Goal: Transaction & Acquisition: Obtain resource

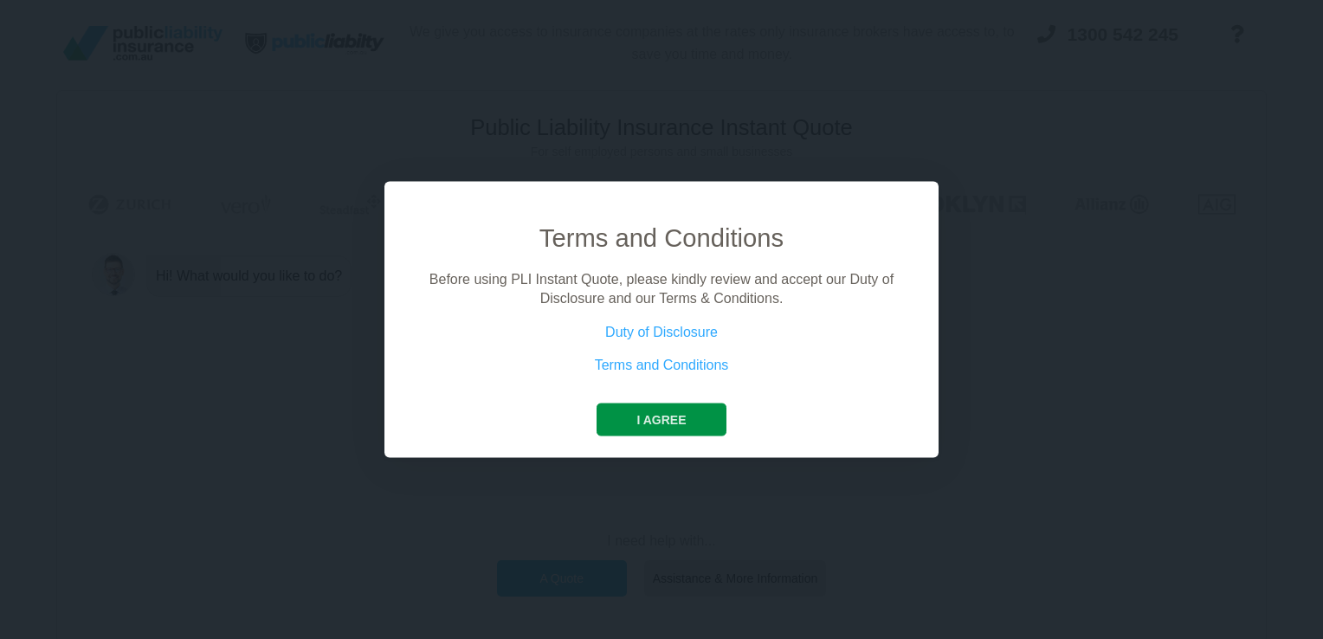
click at [669, 410] on button "I agree" at bounding box center [661, 419] width 129 height 33
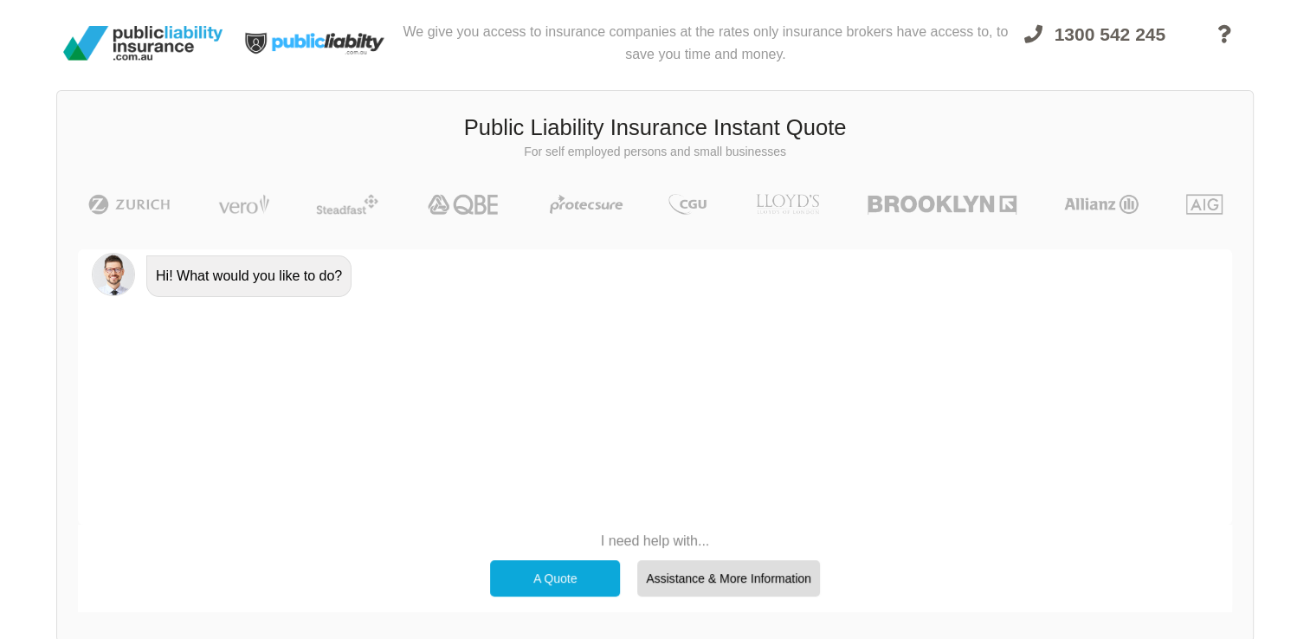
click at [532, 573] on div "A Quote" at bounding box center [555, 578] width 130 height 36
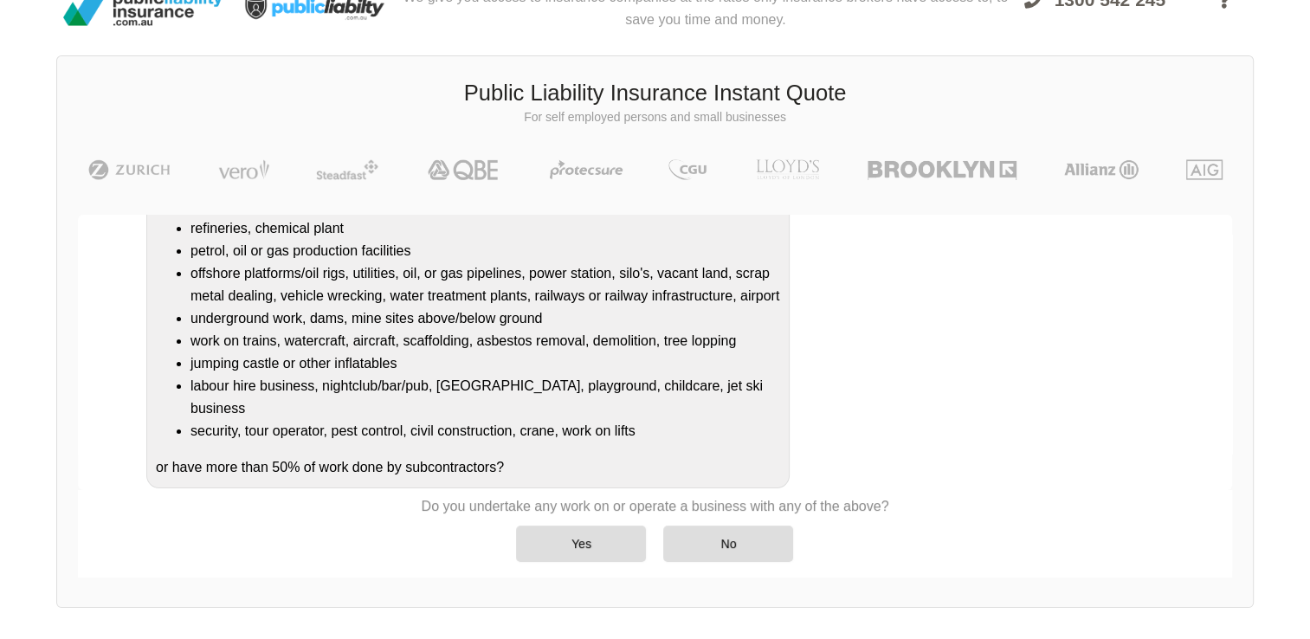
scroll to position [119, 0]
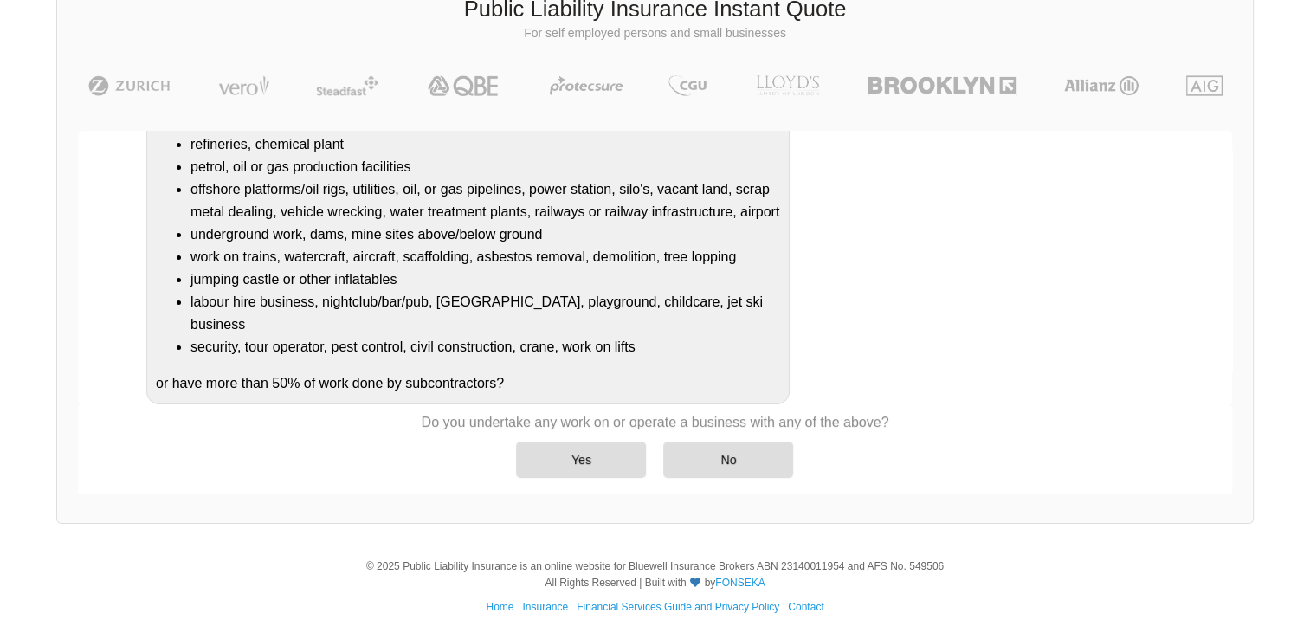
click at [1233, 147] on div "Awesome! 100% Just a final check that all your details are correct. Your Summar…" at bounding box center [655, 312] width 1196 height 404
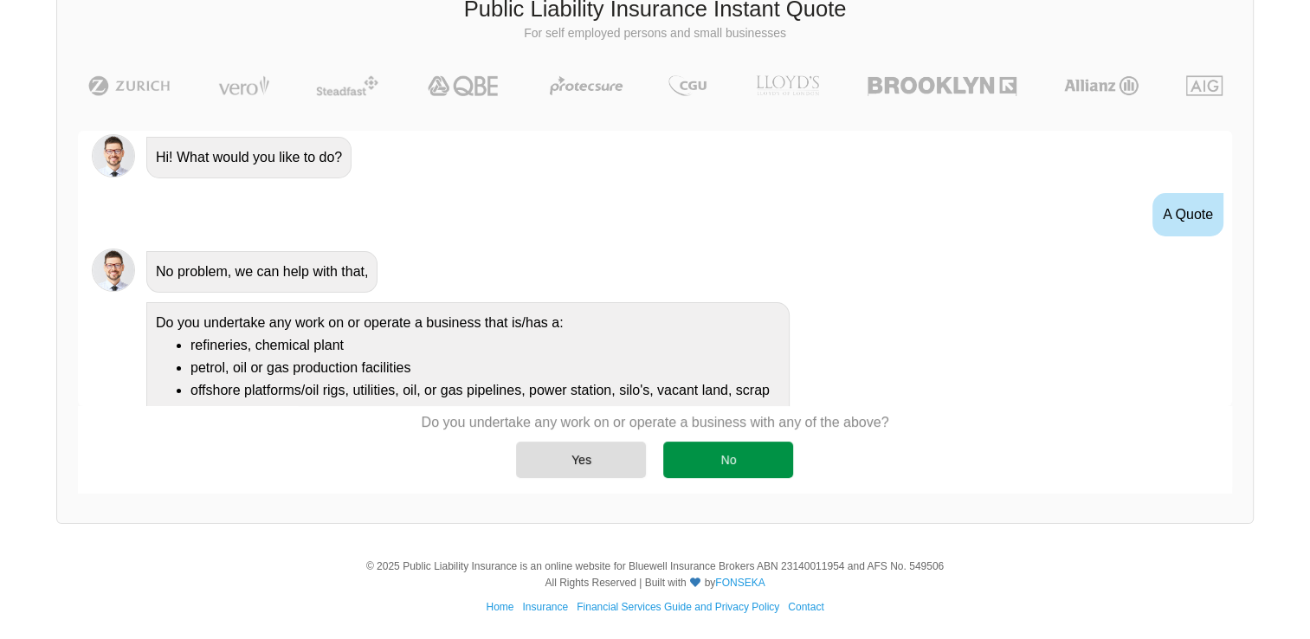
click at [768, 470] on div "No" at bounding box center [728, 460] width 130 height 36
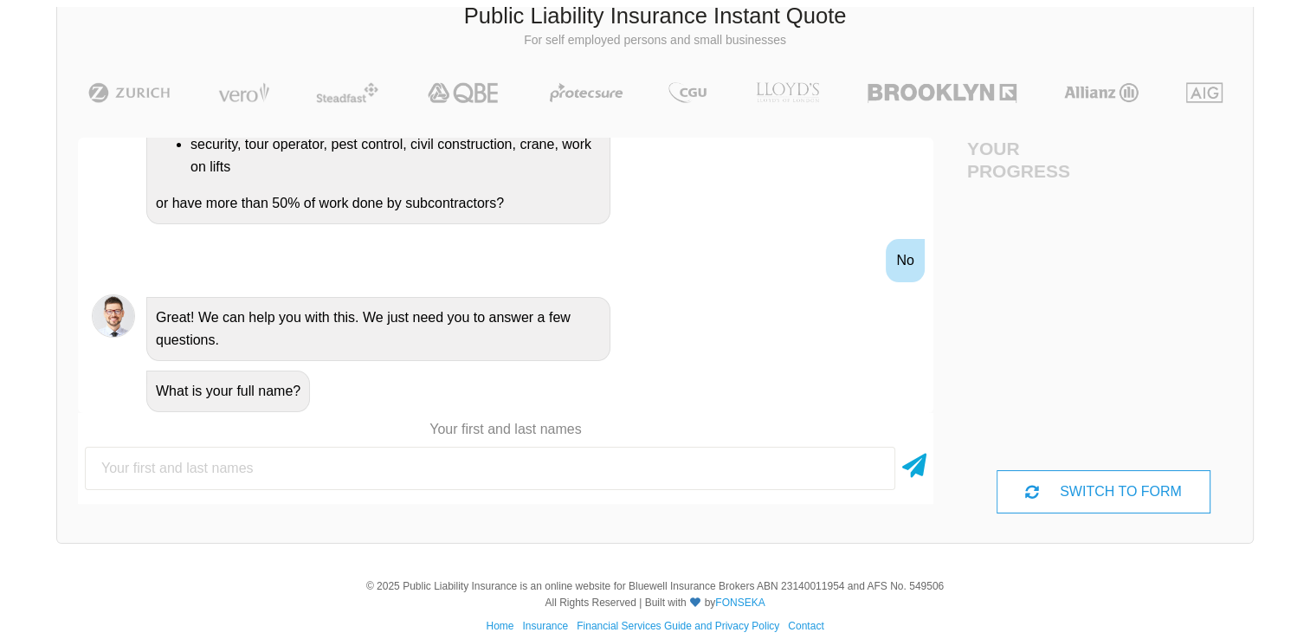
scroll to position [119, 0]
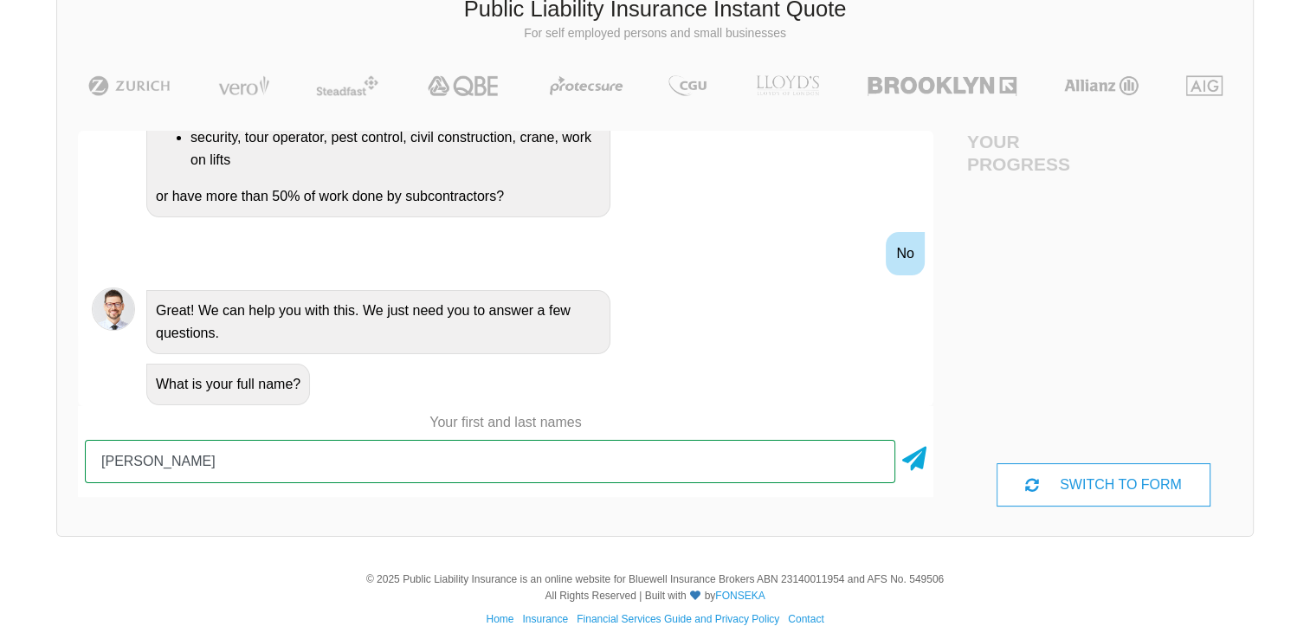
type input "[PERSON_NAME] [PERSON_NAME]"
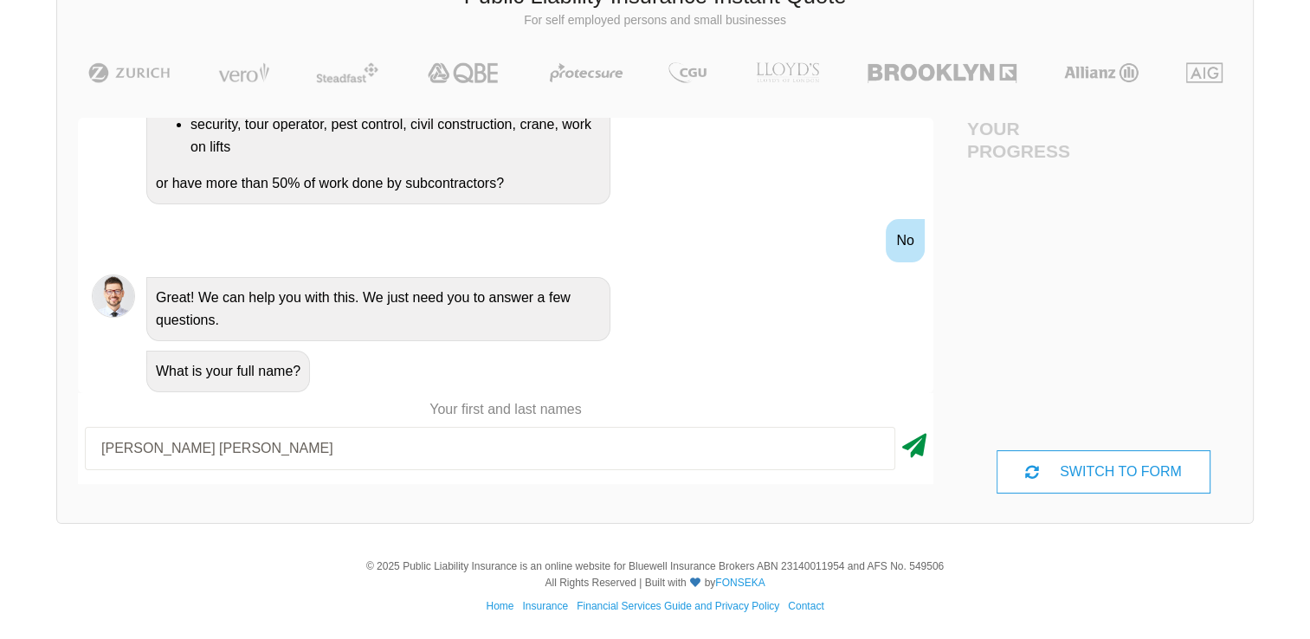
click at [911, 435] on icon at bounding box center [914, 442] width 24 height 31
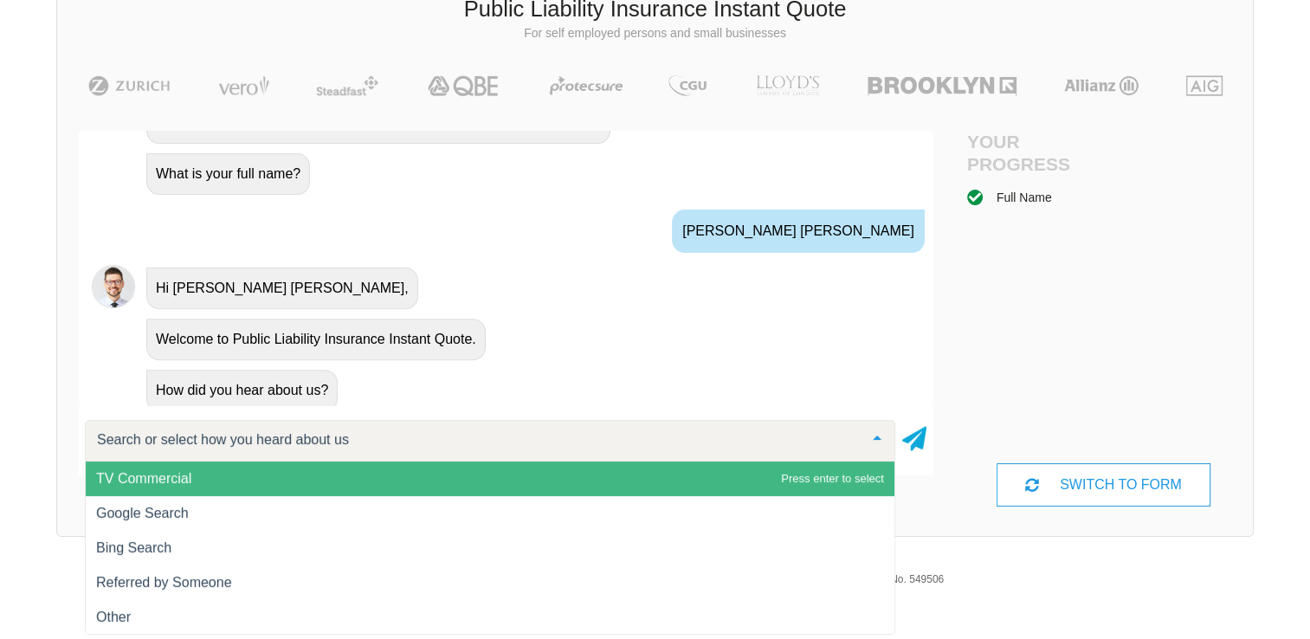
scroll to position [670, 0]
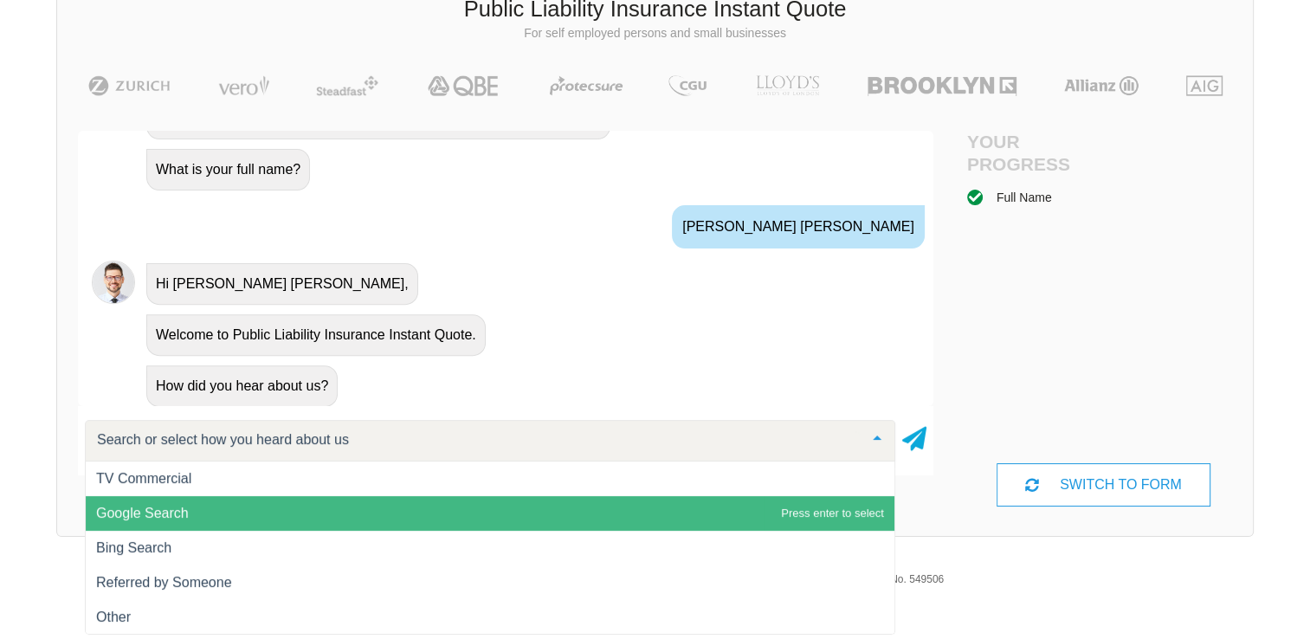
click at [215, 510] on span "Google Search" at bounding box center [490, 513] width 809 height 35
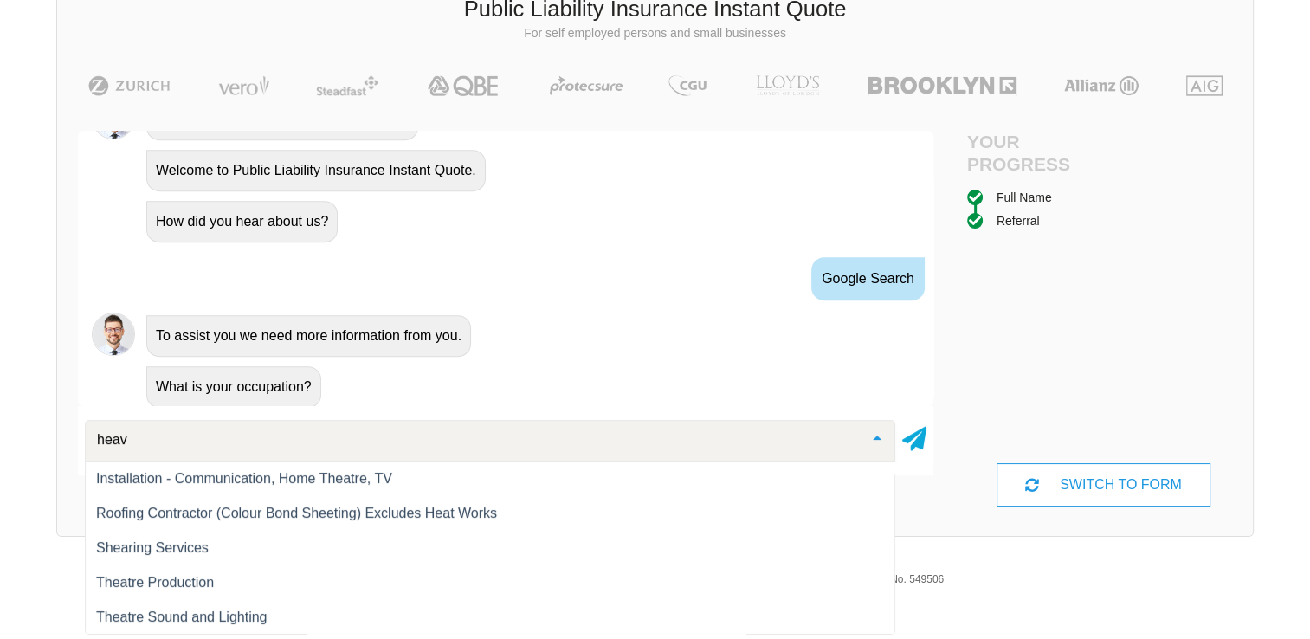
scroll to position [0, 0]
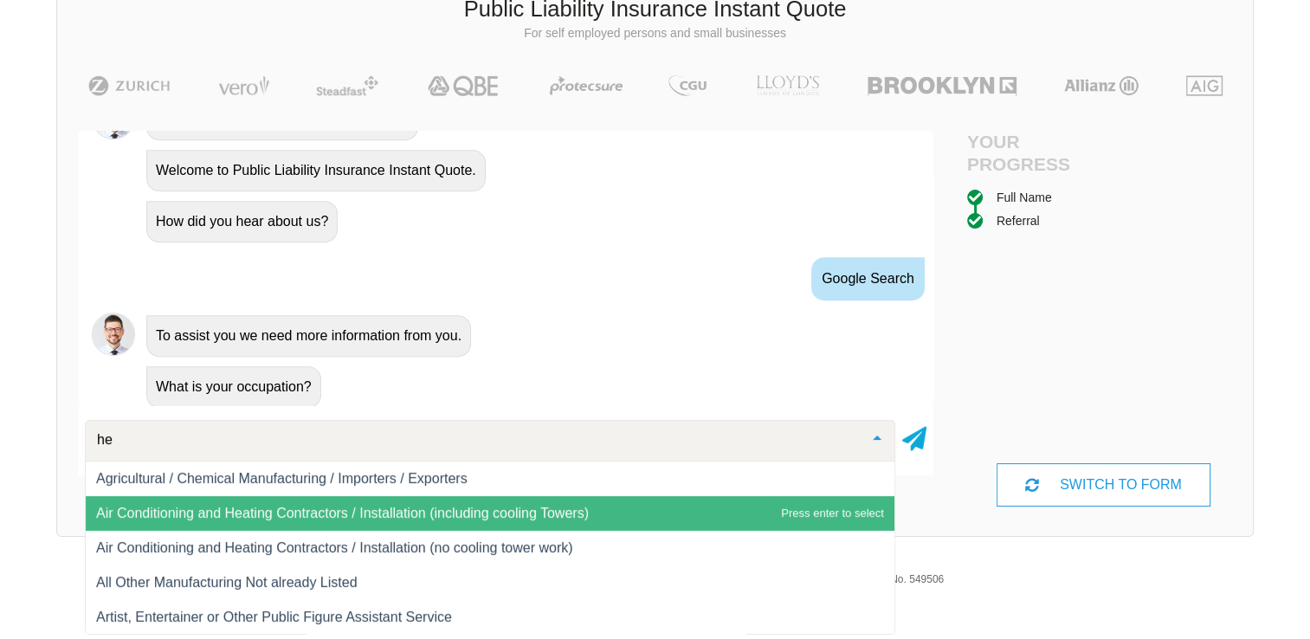
type input "h"
type input "d"
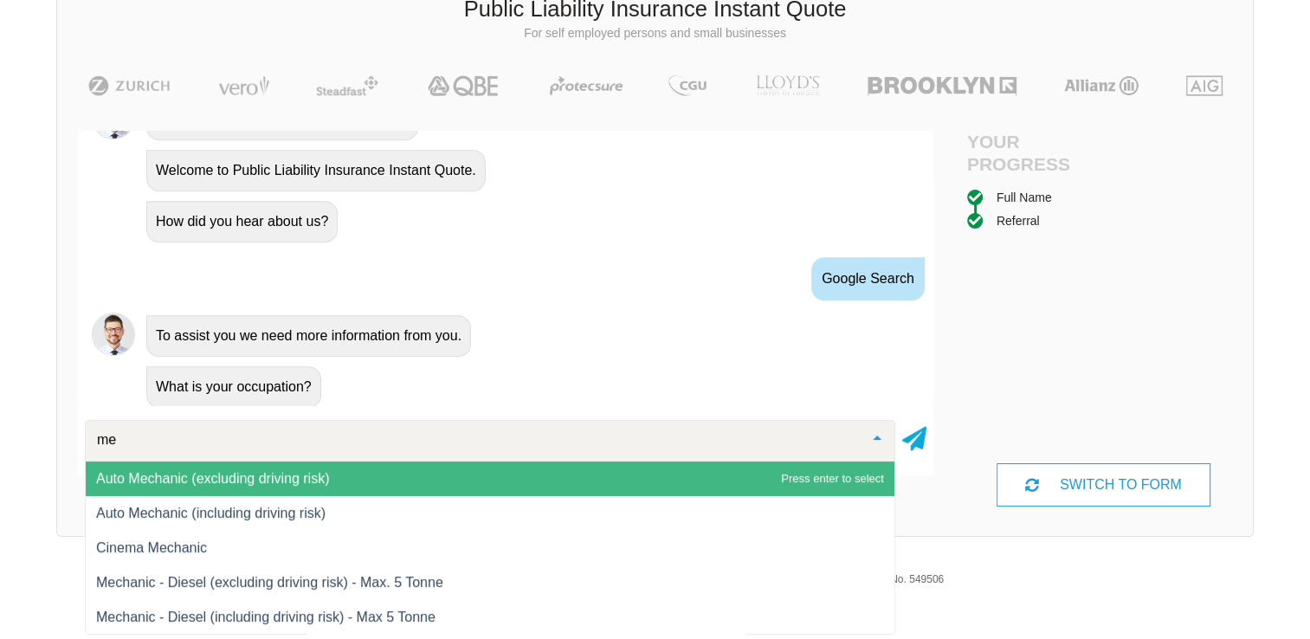
type input "m"
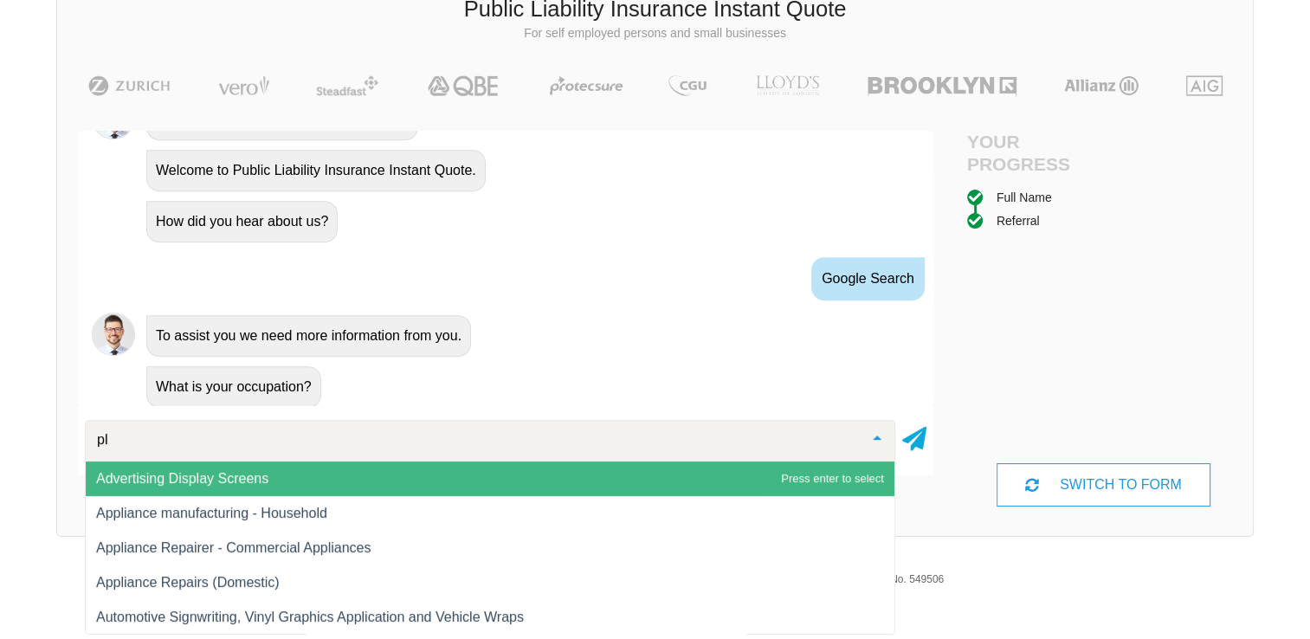
type input "p"
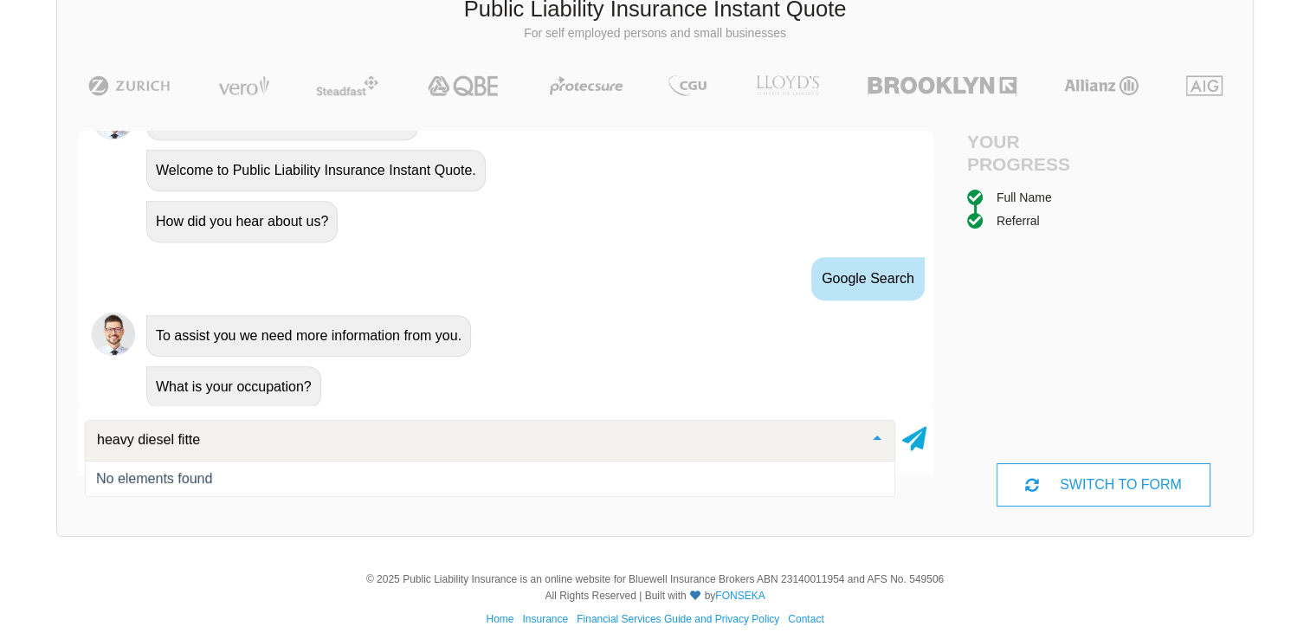
type input "heavy diesel fitter"
click at [913, 447] on icon at bounding box center [914, 435] width 24 height 31
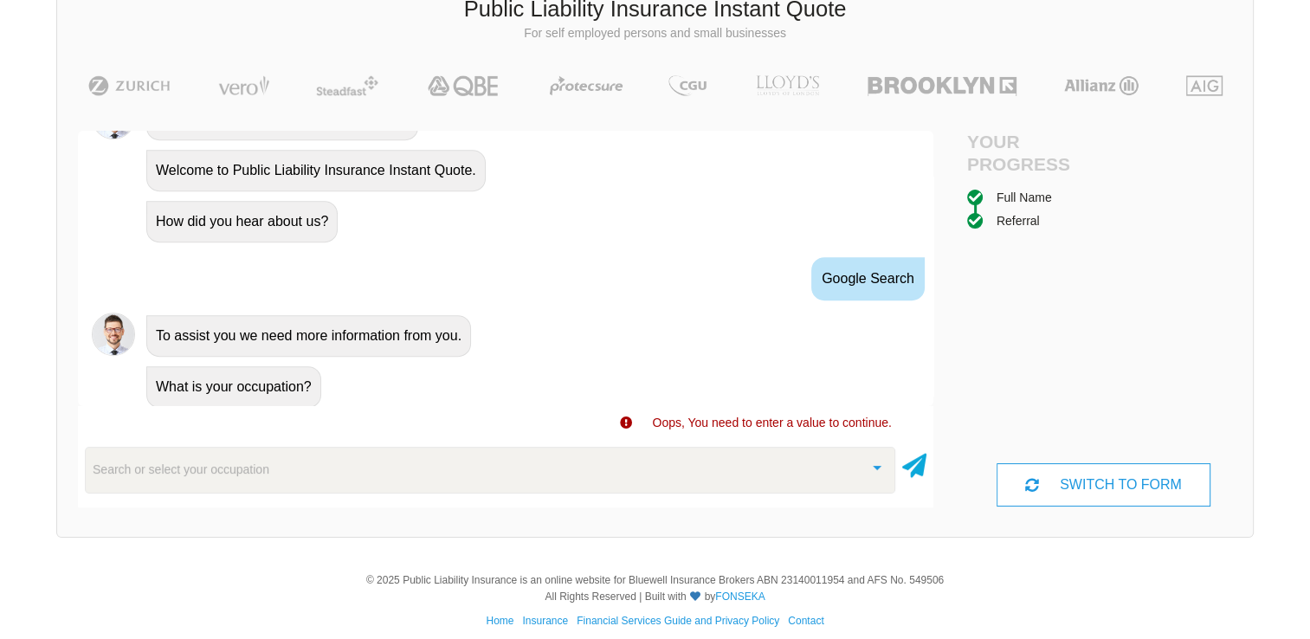
click at [350, 476] on div "Search or select your occupation" at bounding box center [490, 470] width 810 height 47
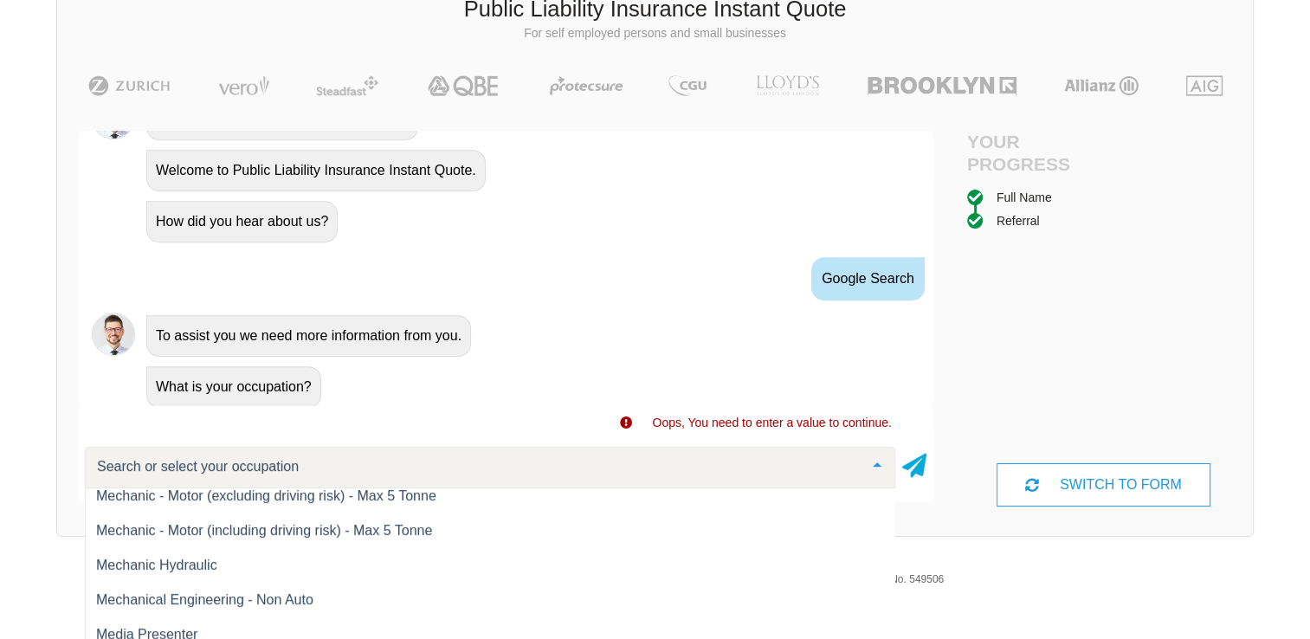
scroll to position [15332, 0]
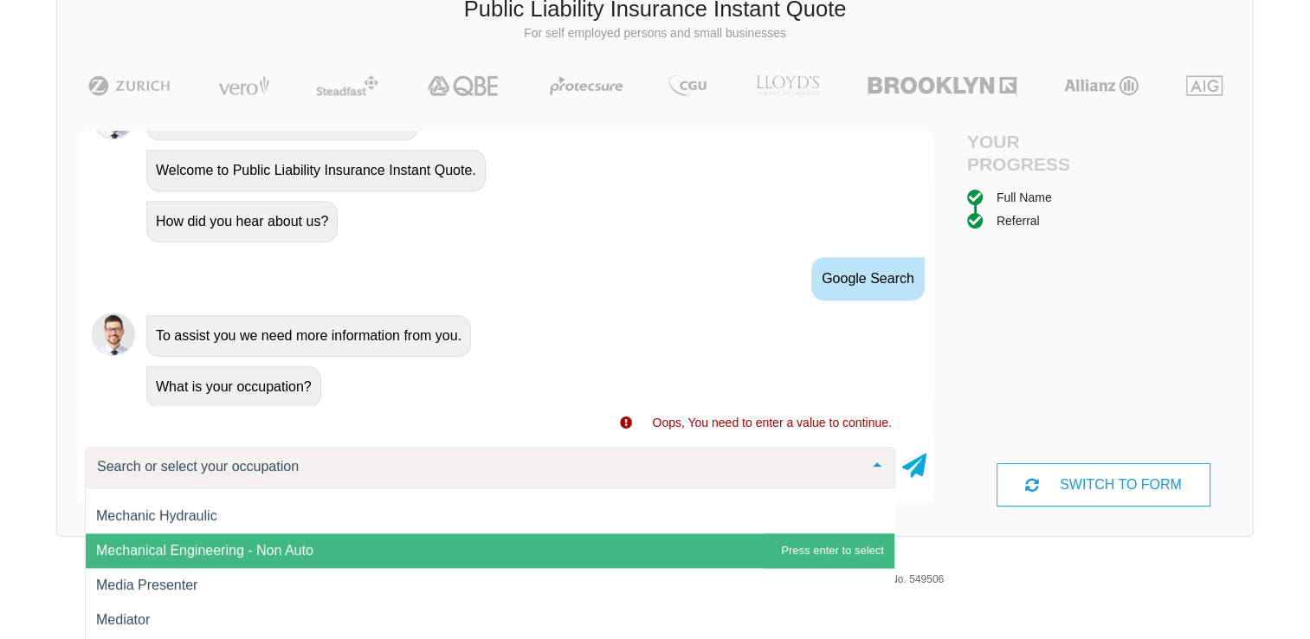
click at [184, 549] on span "Mechanical Engineering - Non Auto" at bounding box center [204, 550] width 217 height 15
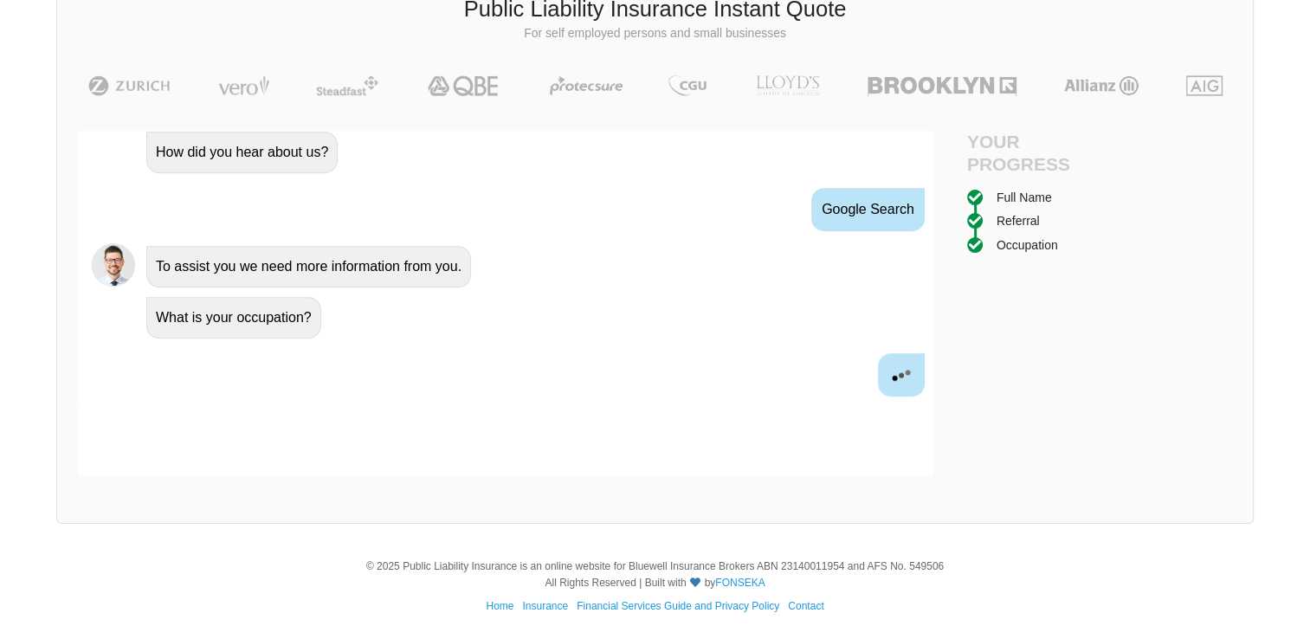
scroll to position [947, 0]
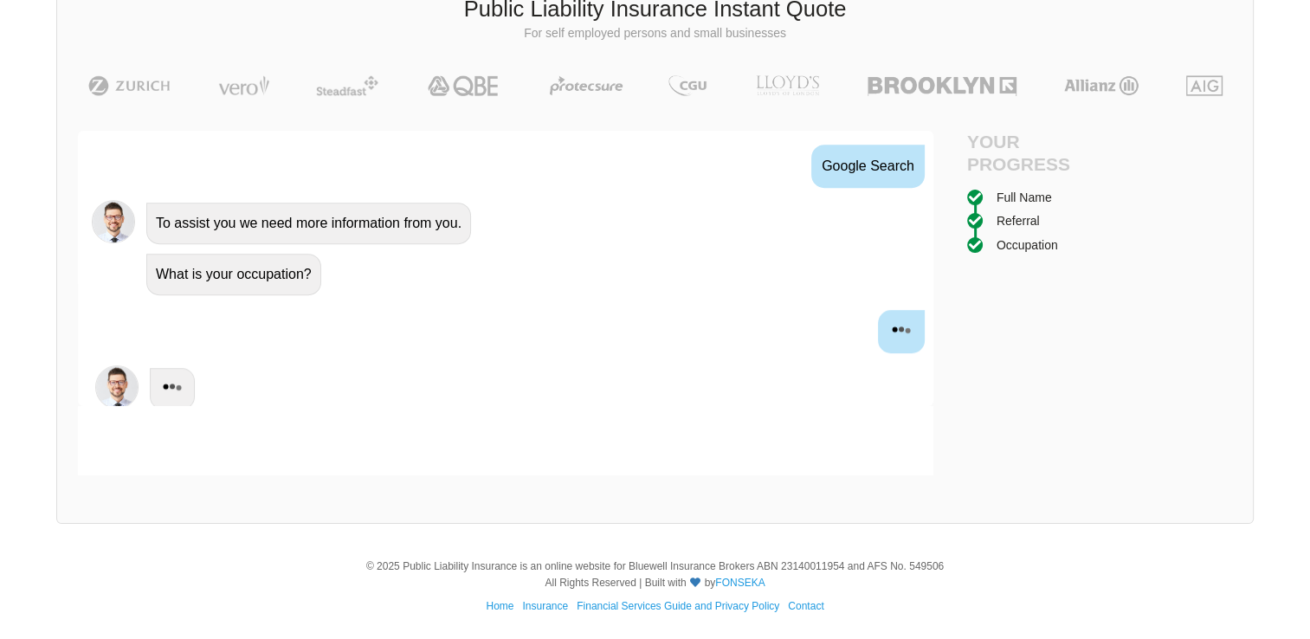
click at [184, 549] on div "© 2025 Public Liability Insurance is an online website for Bluewell Insurance B…" at bounding box center [655, 590] width 1310 height 99
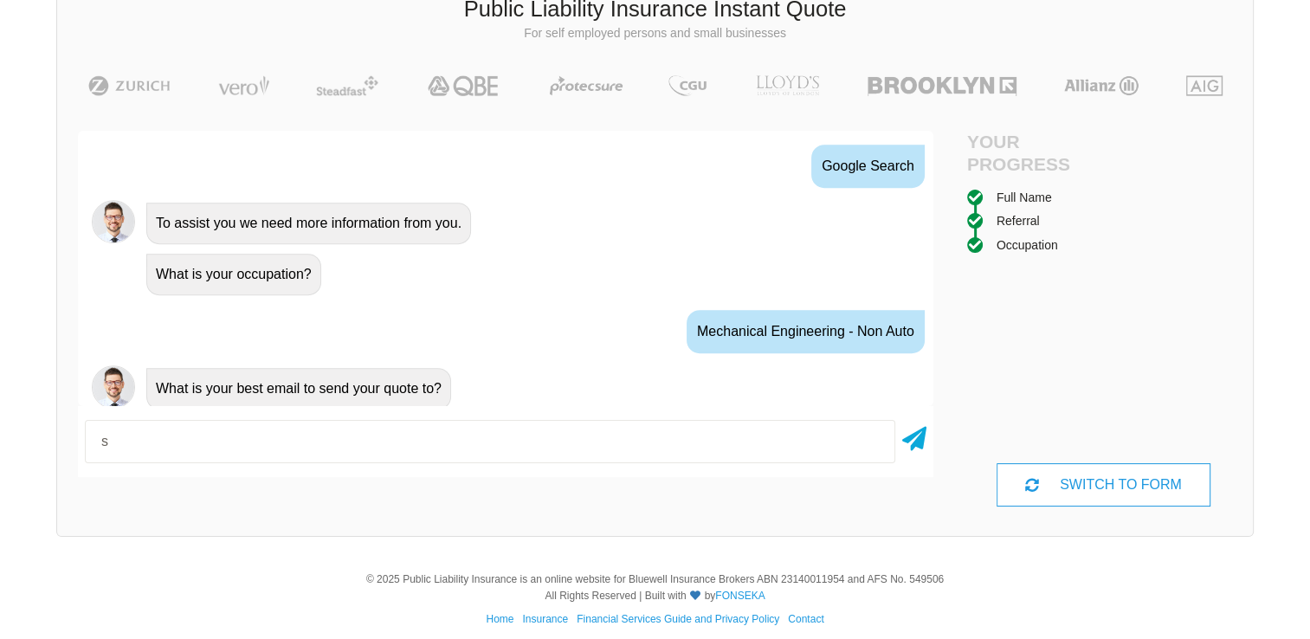
type input "[EMAIL_ADDRESS][DOMAIN_NAME]"
click at [911, 435] on icon at bounding box center [914, 435] width 24 height 31
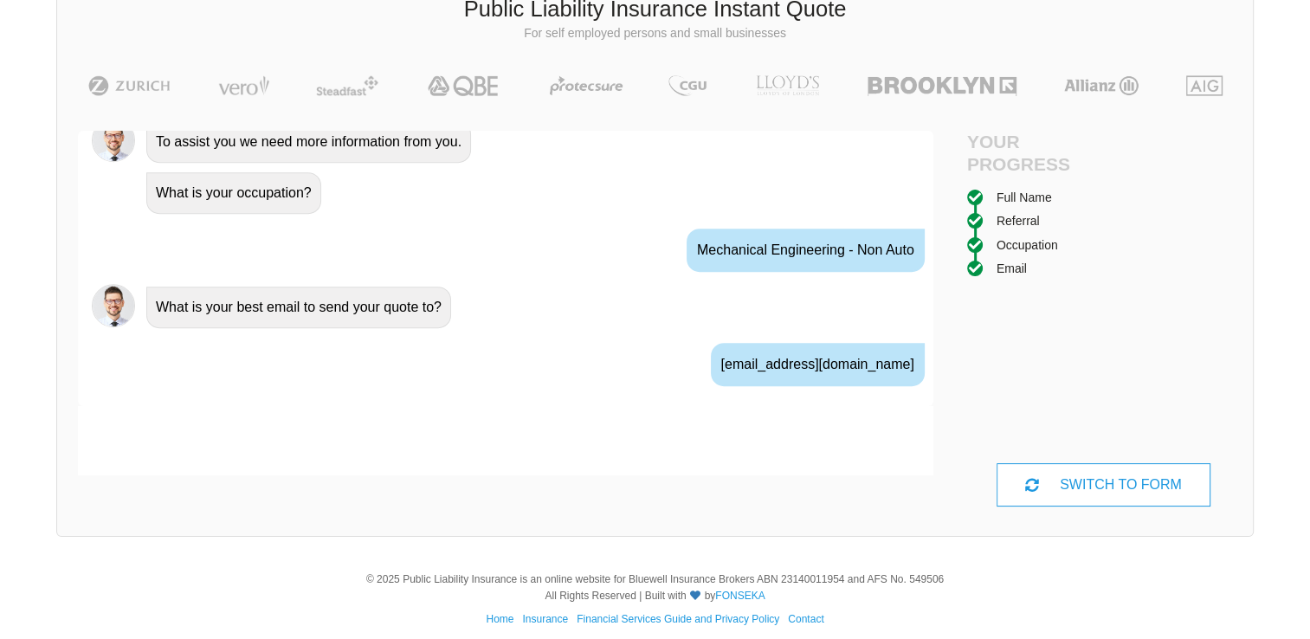
scroll to position [1061, 0]
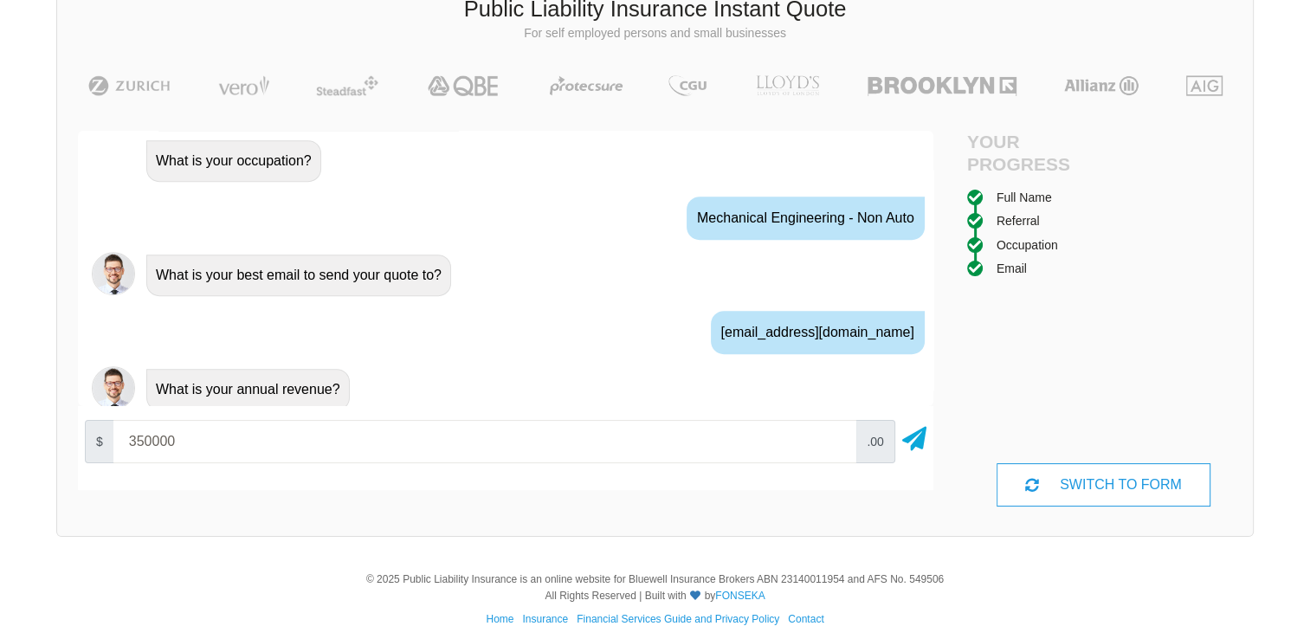
type input "350000"
click at [911, 435] on icon at bounding box center [914, 435] width 24 height 31
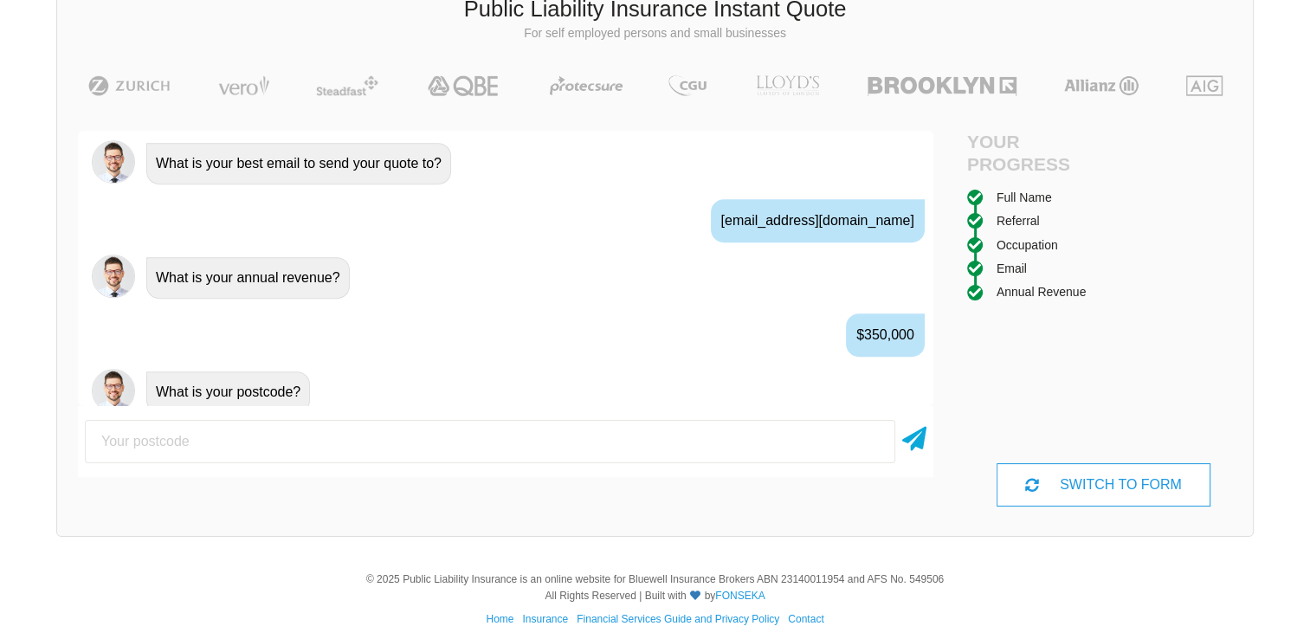
scroll to position [1174, 0]
type input "4805"
click at [911, 435] on icon at bounding box center [914, 435] width 24 height 31
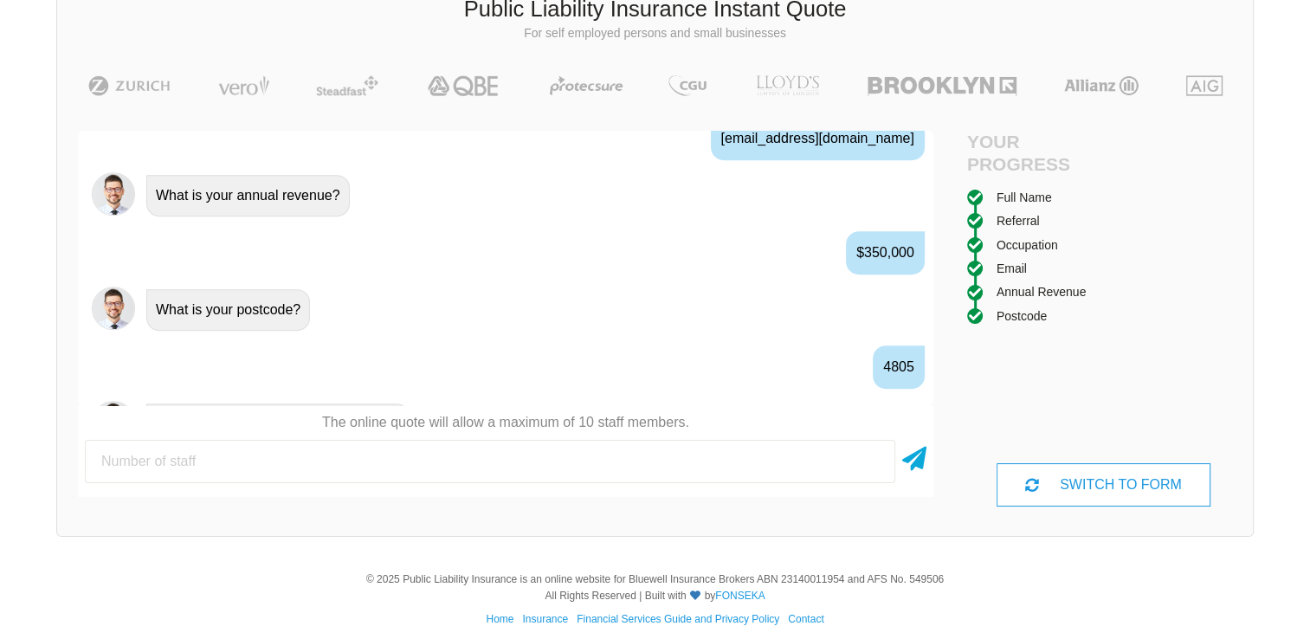
scroll to position [1287, 0]
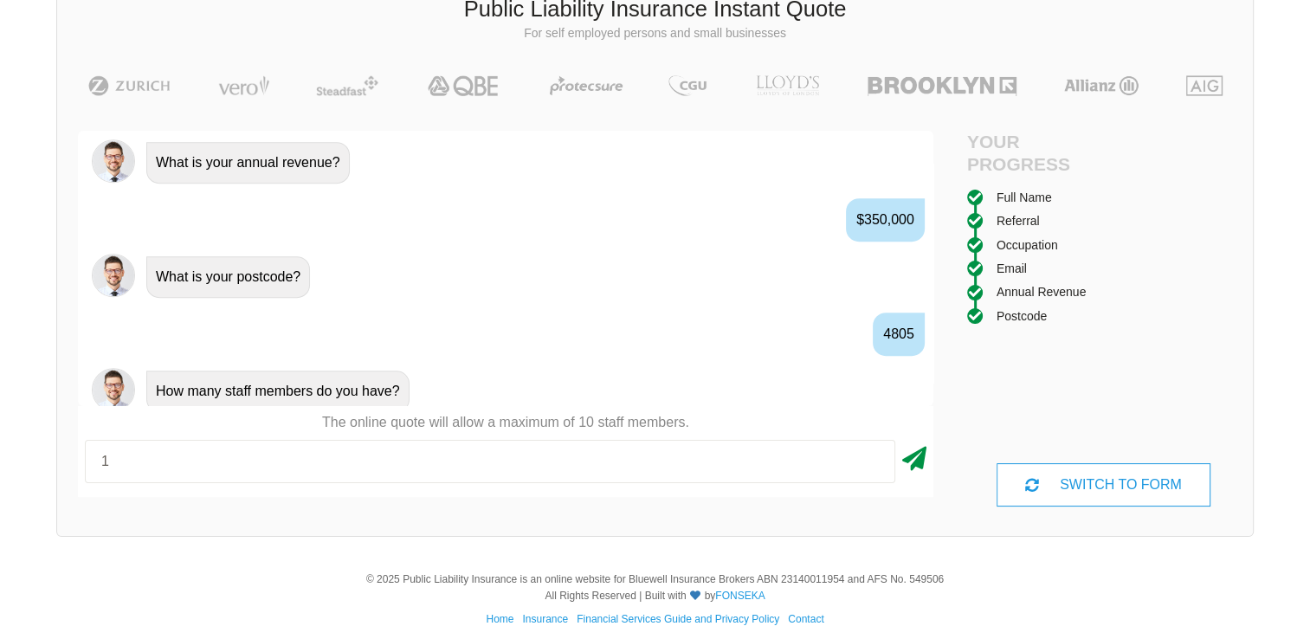
type input "1"
click at [918, 455] on icon at bounding box center [914, 455] width 24 height 31
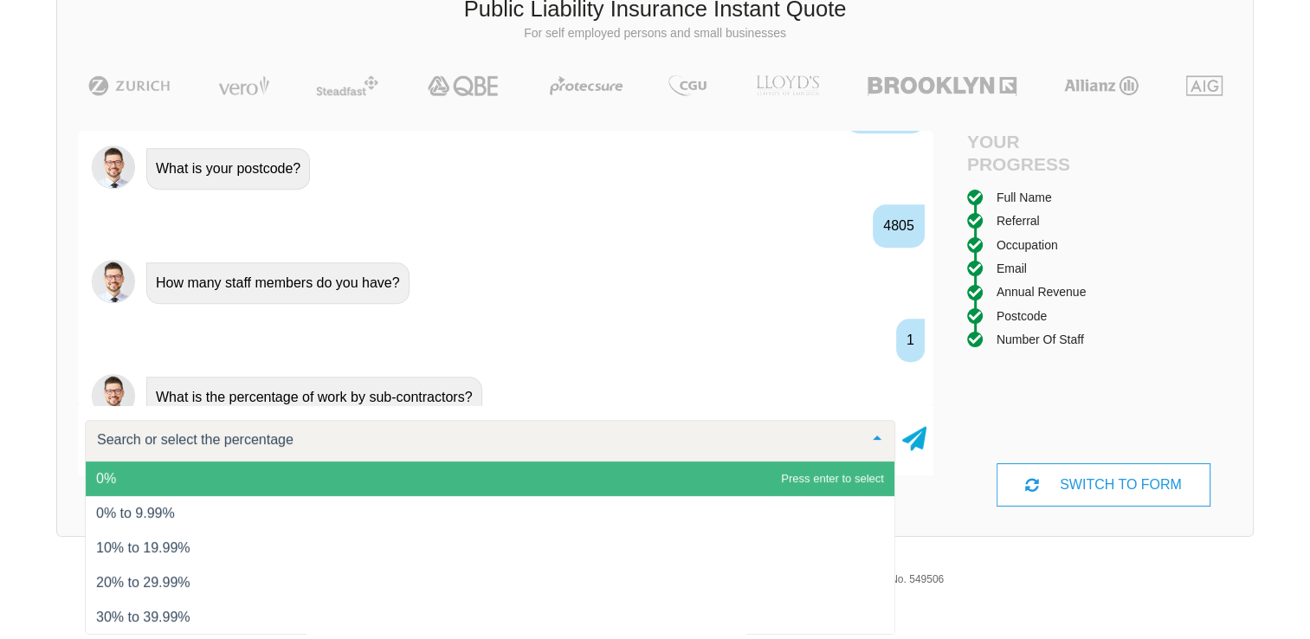
scroll to position [1400, 0]
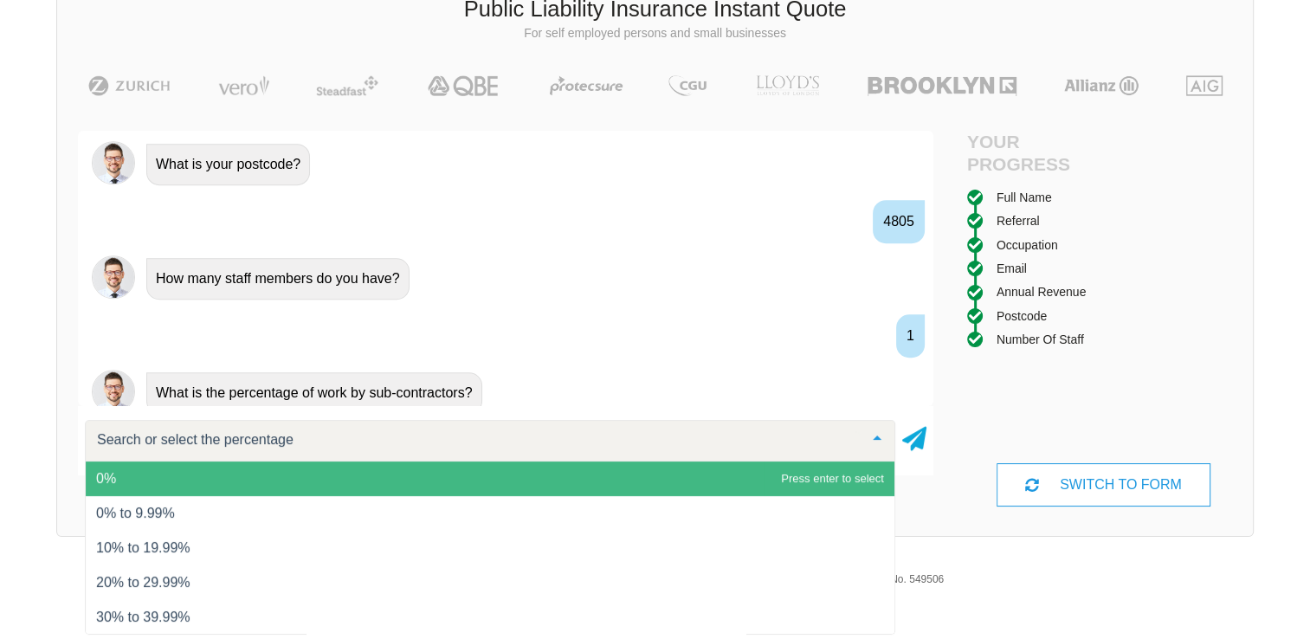
click at [686, 472] on span "0%" at bounding box center [490, 478] width 809 height 35
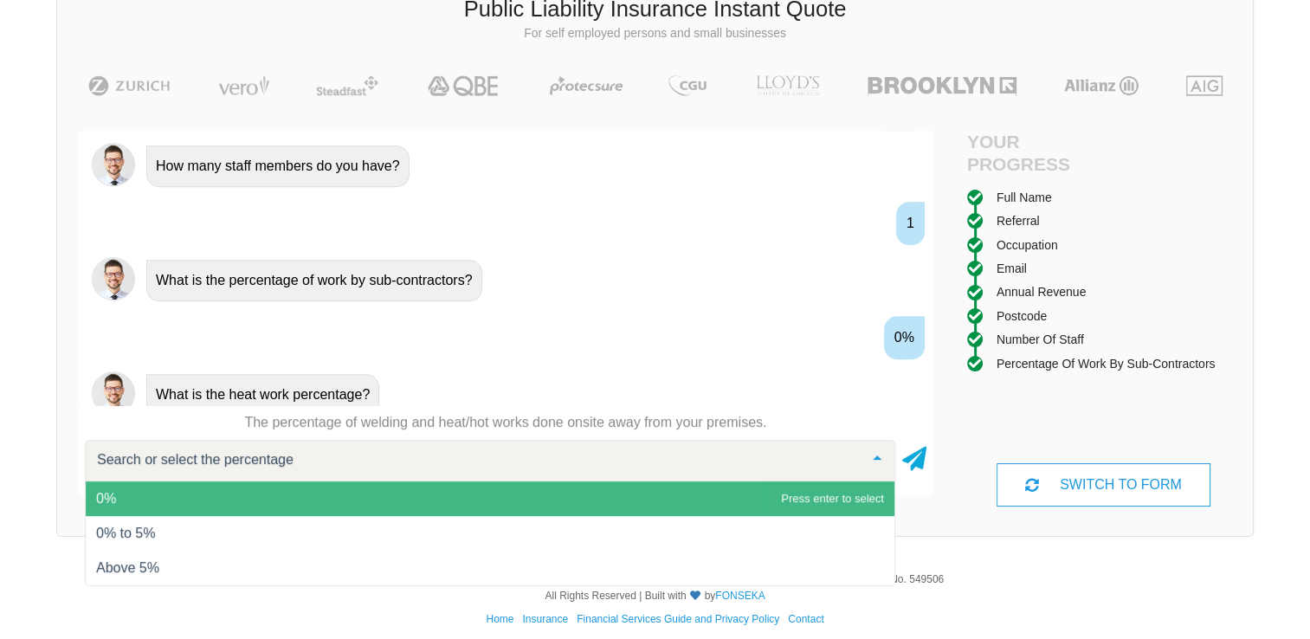
scroll to position [1513, 0]
click at [769, 500] on span "0%" at bounding box center [490, 498] width 809 height 35
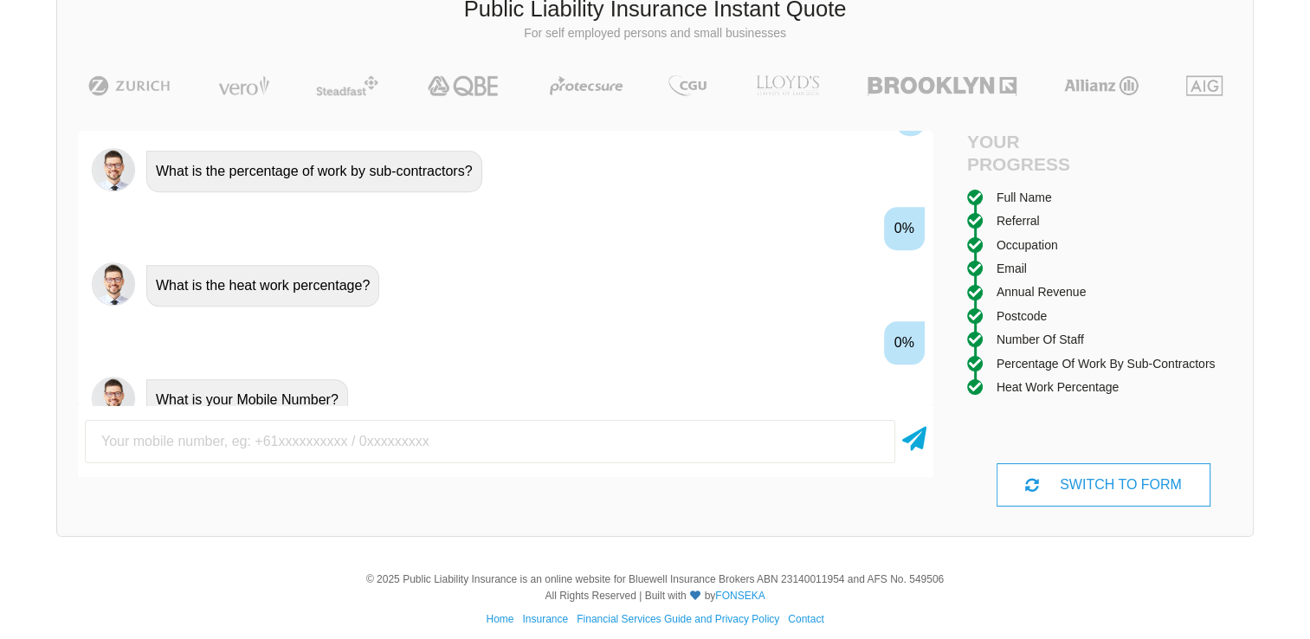
scroll to position [1627, 0]
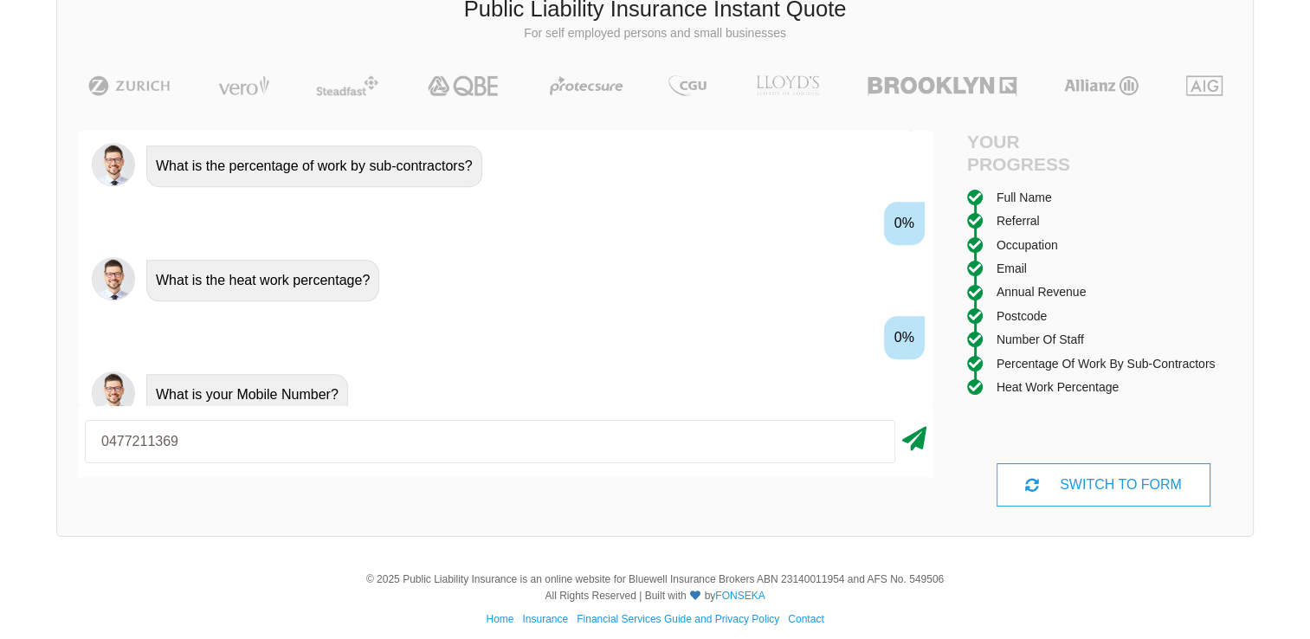
type input "0477211369"
click at [914, 443] on icon at bounding box center [914, 435] width 24 height 31
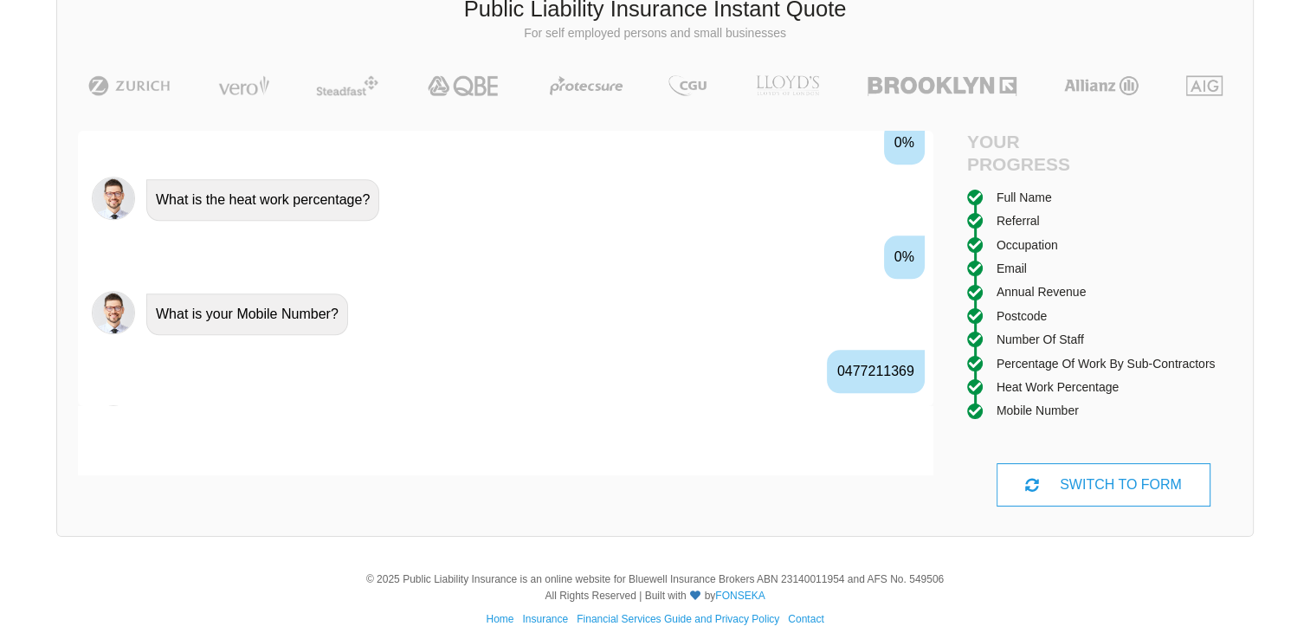
scroll to position [1740, 0]
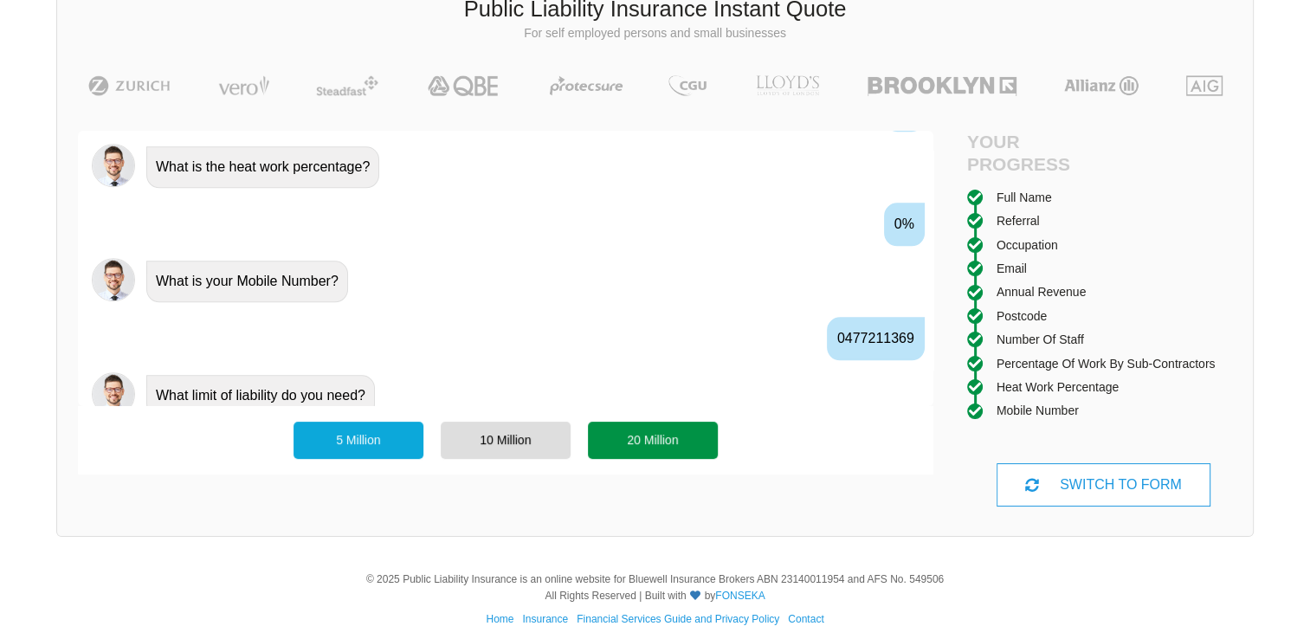
click at [644, 455] on div "20 Million" at bounding box center [653, 440] width 130 height 36
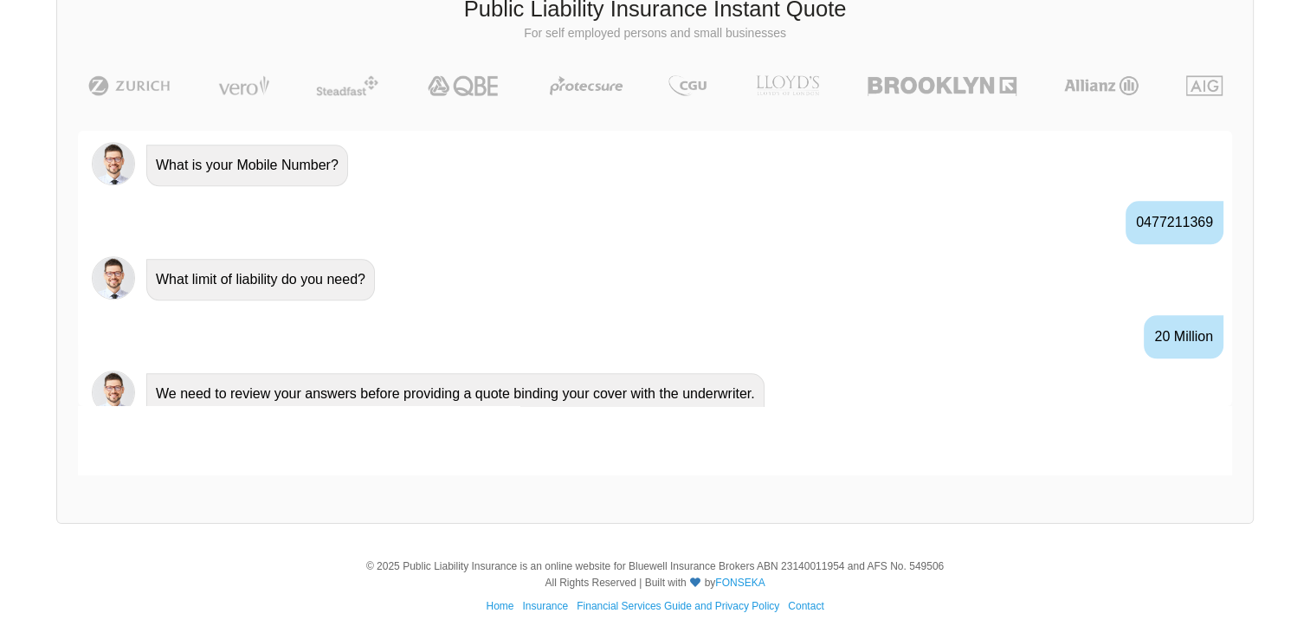
scroll to position [1836, 0]
